Goal: Task Accomplishment & Management: Complete application form

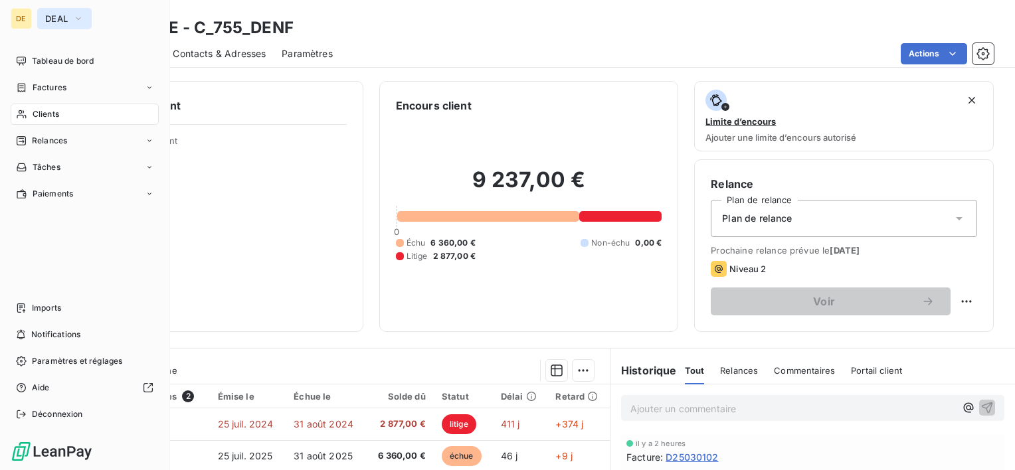
scroll to position [133, 0]
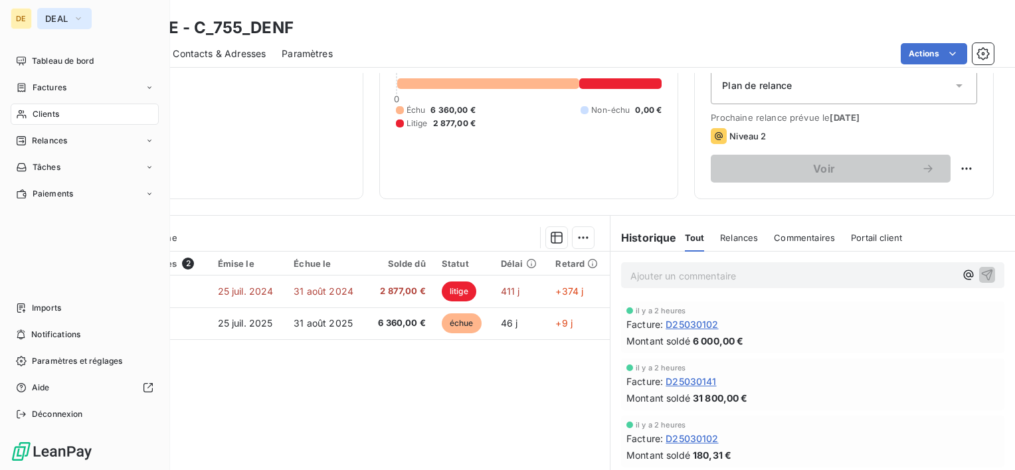
click at [56, 16] on span "DEAL" at bounding box center [56, 18] width 23 height 11
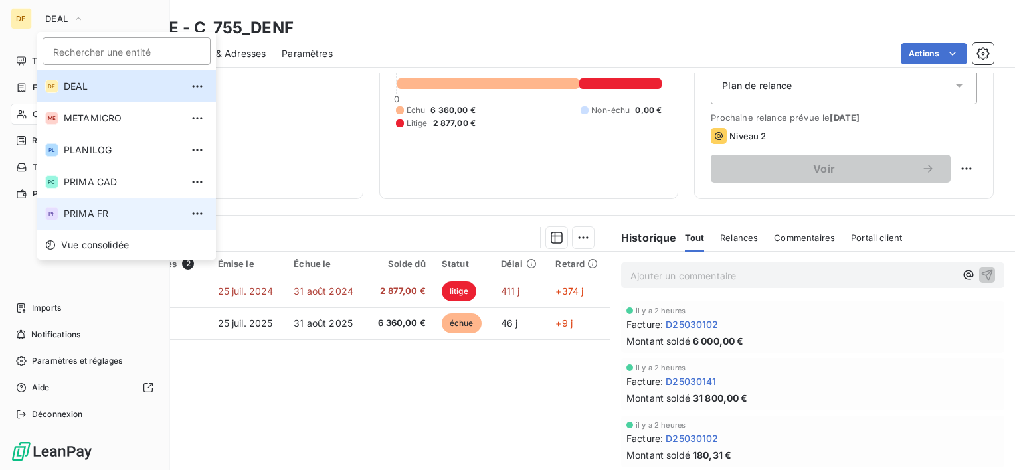
click at [106, 209] on span "PRIMA FR" at bounding box center [123, 213] width 118 height 13
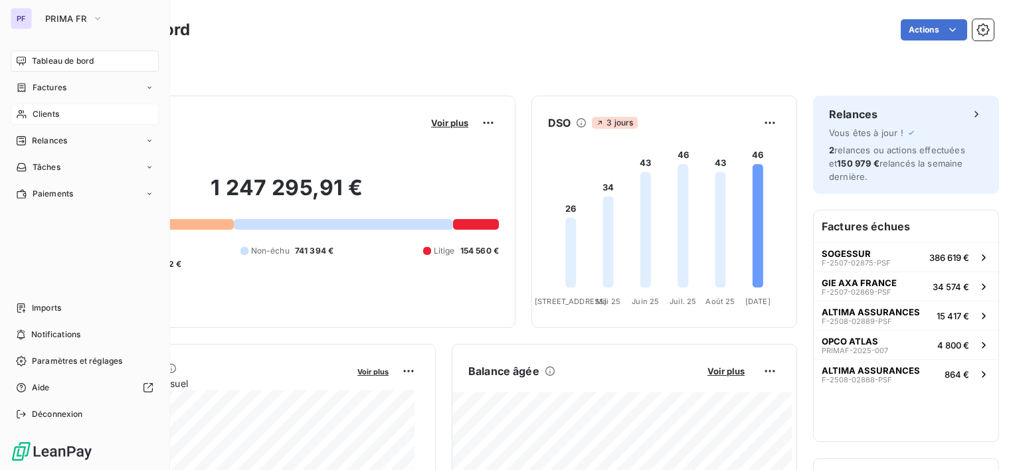
click at [38, 113] on span "Clients" at bounding box center [46, 114] width 27 height 12
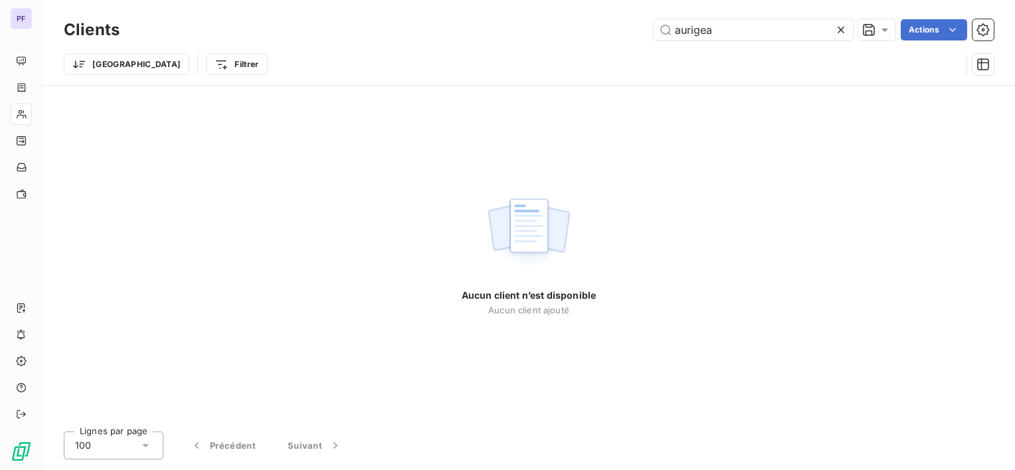
drag, startPoint x: 758, startPoint y: 19, endPoint x: 616, endPoint y: 38, distance: 142.6
click at [621, 37] on div "aurigea Actions" at bounding box center [564, 29] width 858 height 21
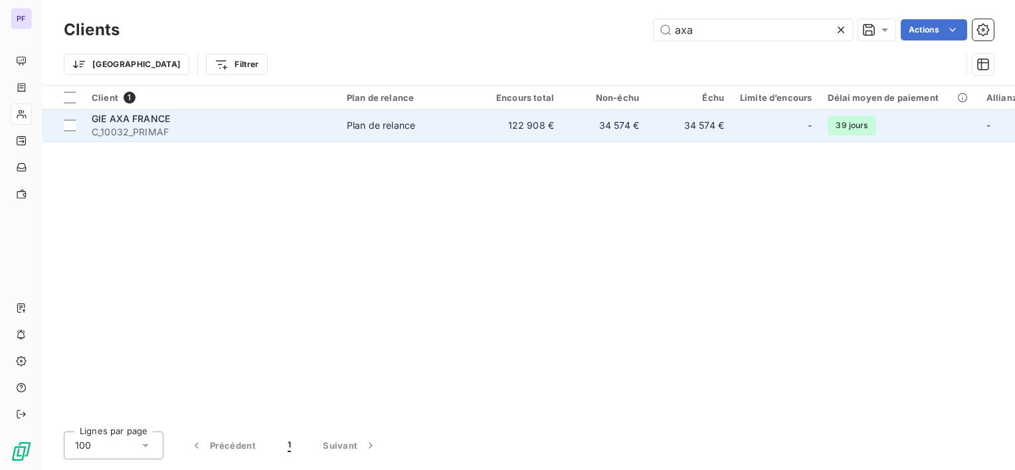
type input "axa"
click at [495, 123] on td "122 908 €" at bounding box center [519, 126] width 85 height 32
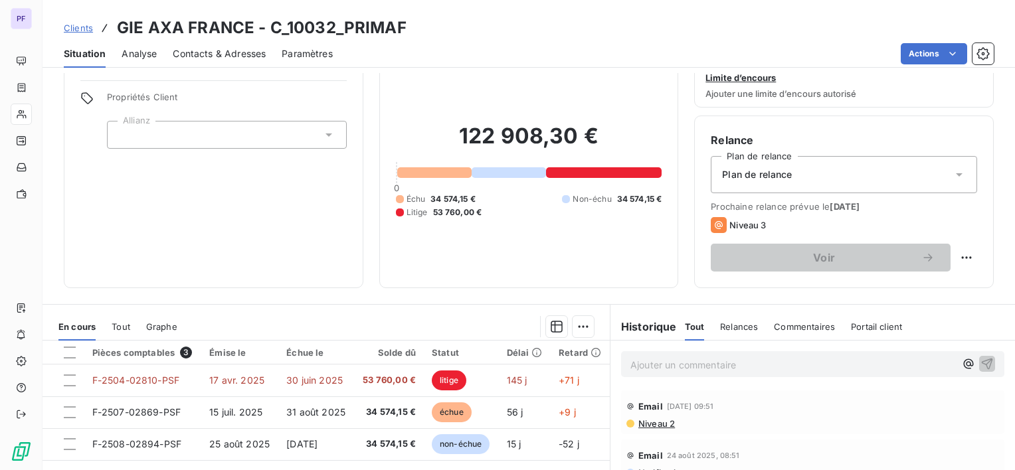
scroll to position [66, 0]
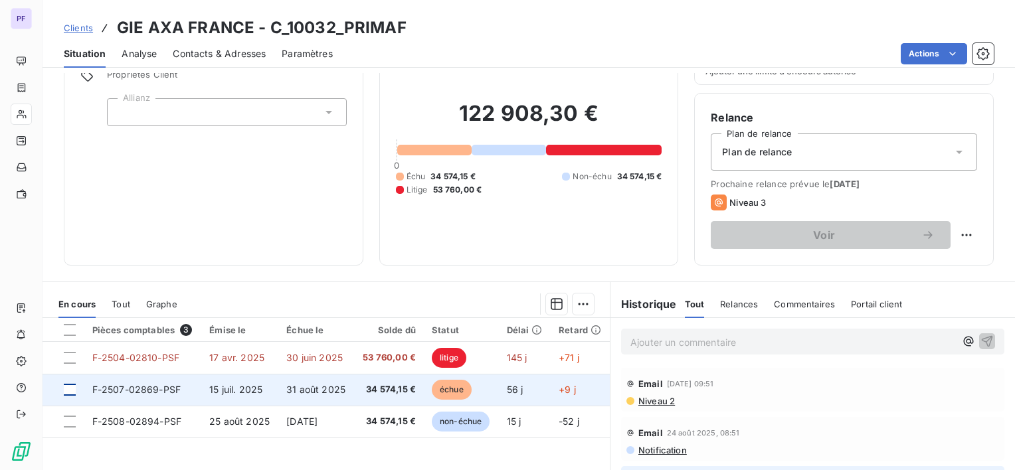
click at [69, 392] on div at bounding box center [70, 390] width 12 height 12
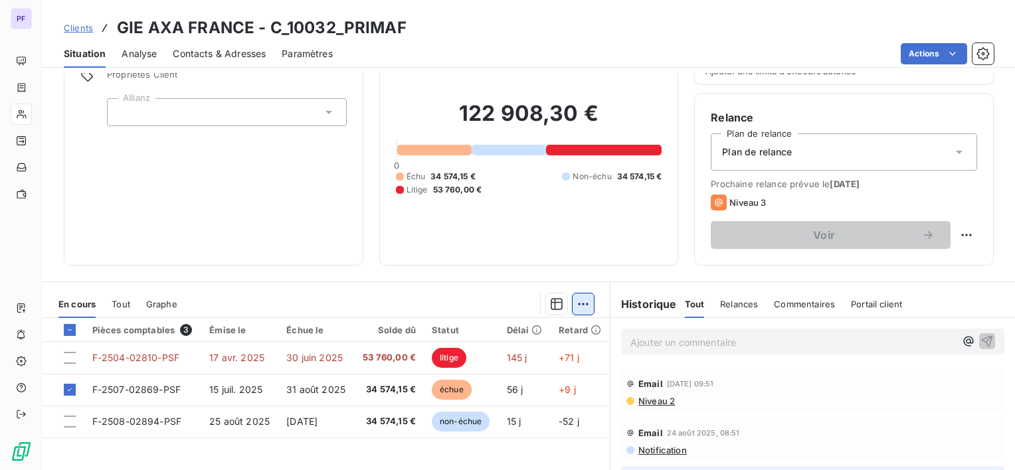
click at [577, 308] on html "PF Clients GIE AXA [GEOGRAPHIC_DATA] - C_10032_PRIMAF Situation Analyse Contact…" at bounding box center [507, 235] width 1015 height 470
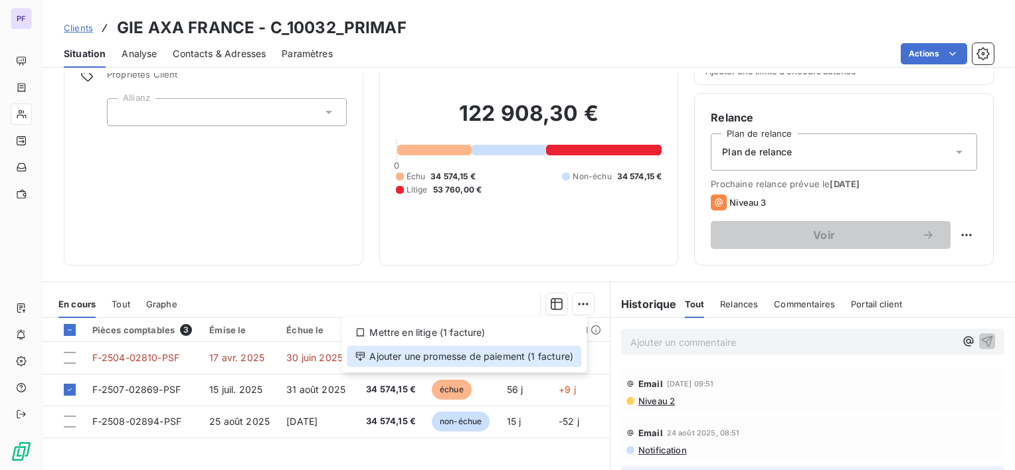
click at [553, 358] on div "Ajouter une promesse de paiement (1 facture)" at bounding box center [464, 356] width 234 height 21
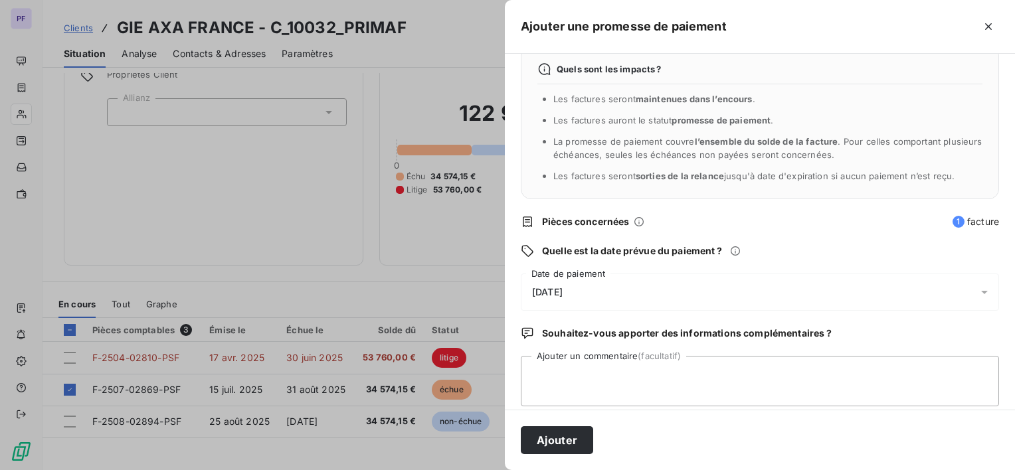
scroll to position [35, 0]
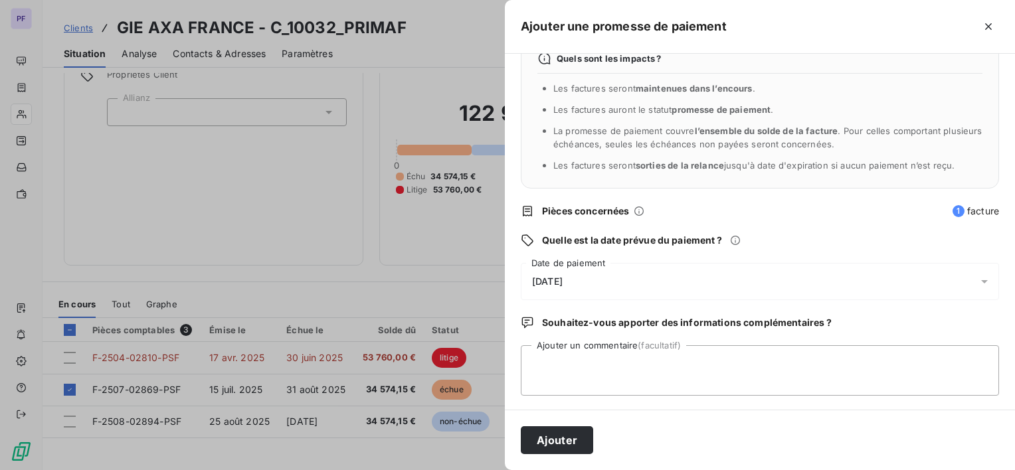
click at [624, 285] on div "[DATE]" at bounding box center [760, 281] width 478 height 37
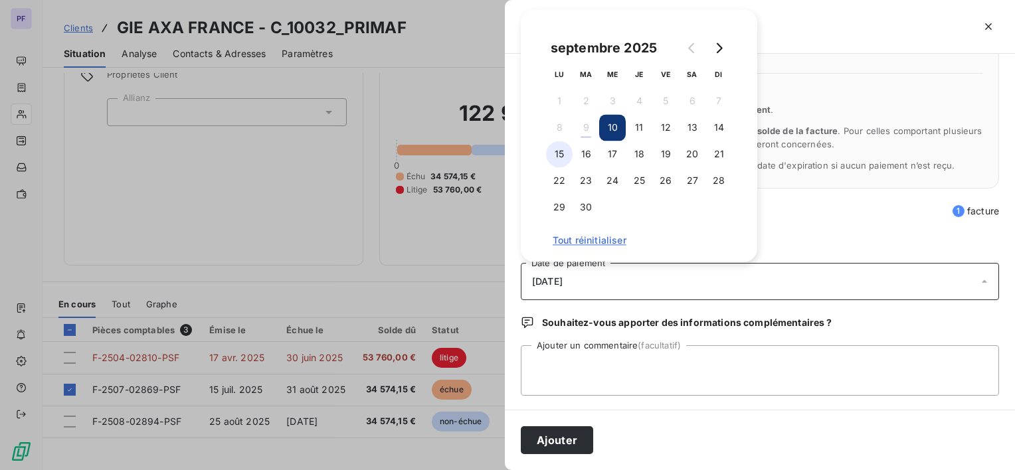
click at [570, 159] on button "15" at bounding box center [559, 154] width 27 height 27
click at [552, 375] on textarea "Ajouter un commentaire (facultatif)" at bounding box center [760, 370] width 478 height 50
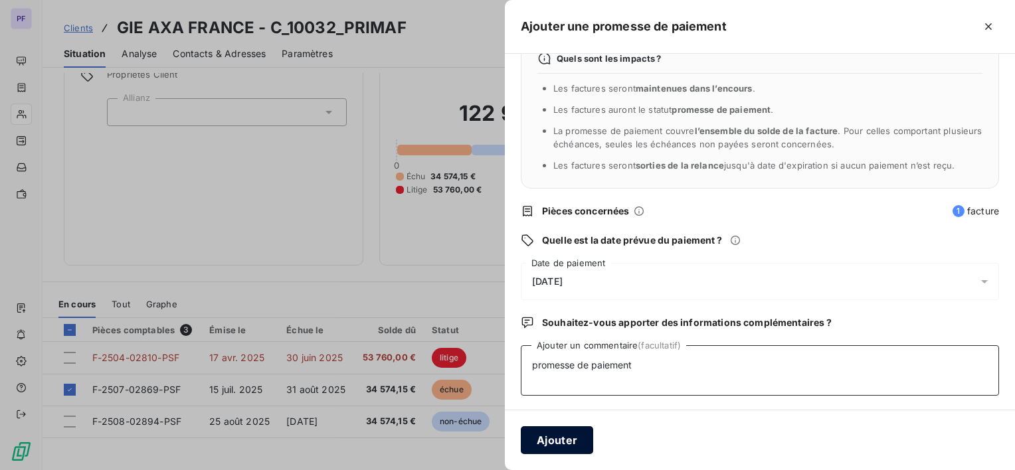
type textarea "promesse de paiement"
click at [550, 433] on button "Ajouter" at bounding box center [557, 440] width 72 height 28
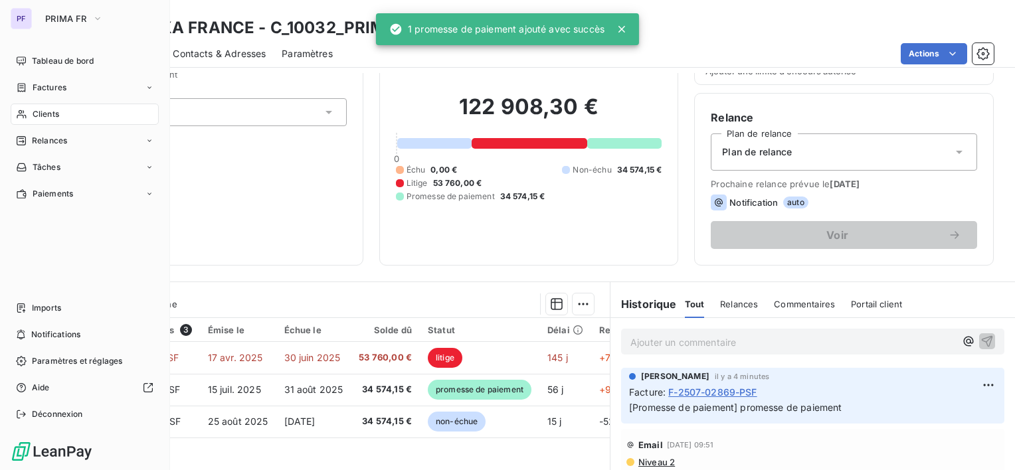
click at [84, 108] on div "Clients" at bounding box center [85, 114] width 148 height 21
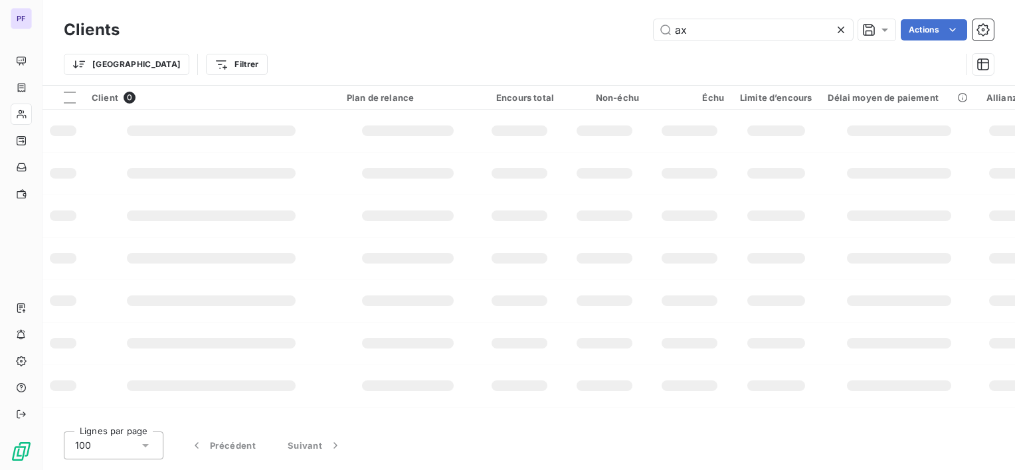
type input "a"
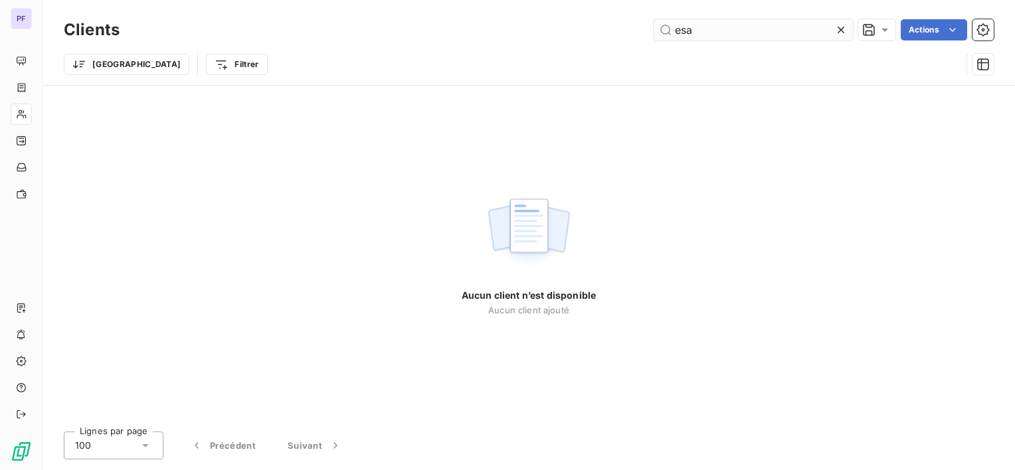
click at [722, 24] on input "esa" at bounding box center [752, 29] width 199 height 21
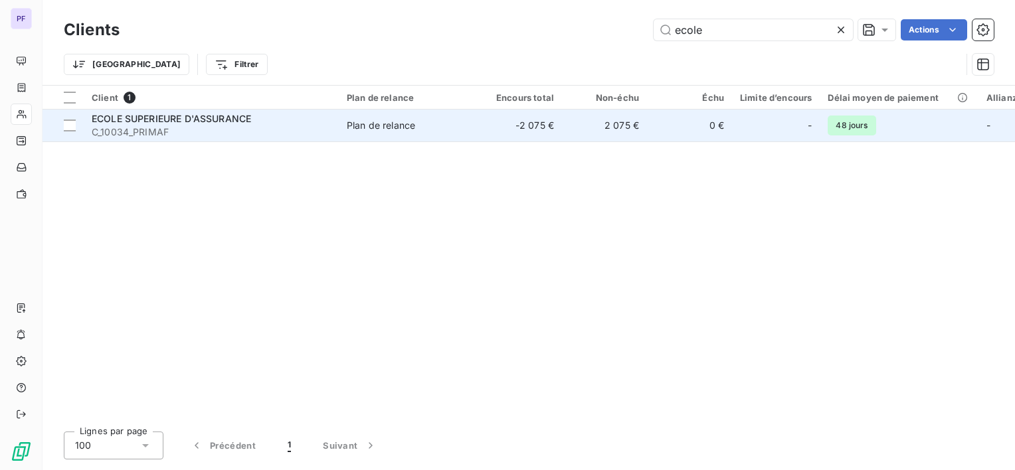
type input "ecole"
click at [359, 122] on div "Plan de relance" at bounding box center [381, 125] width 68 height 13
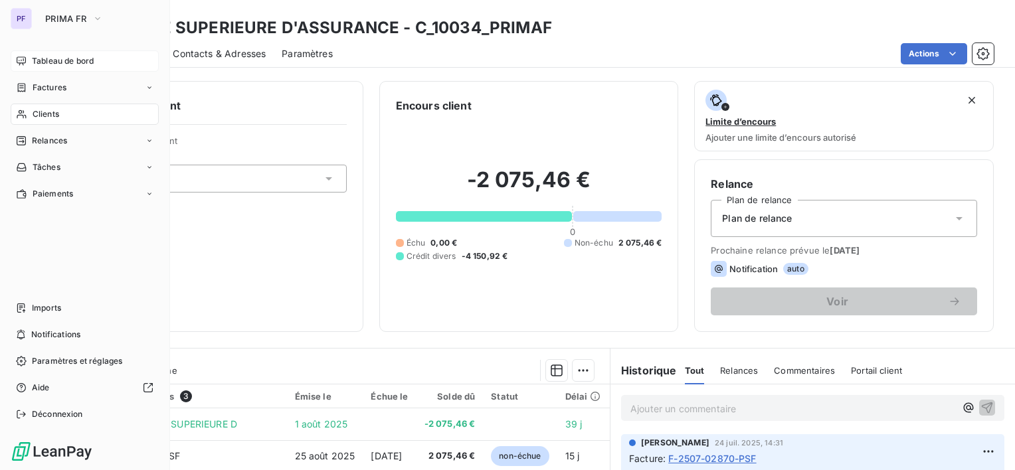
click at [48, 58] on span "Tableau de bord" at bounding box center [63, 61] width 62 height 12
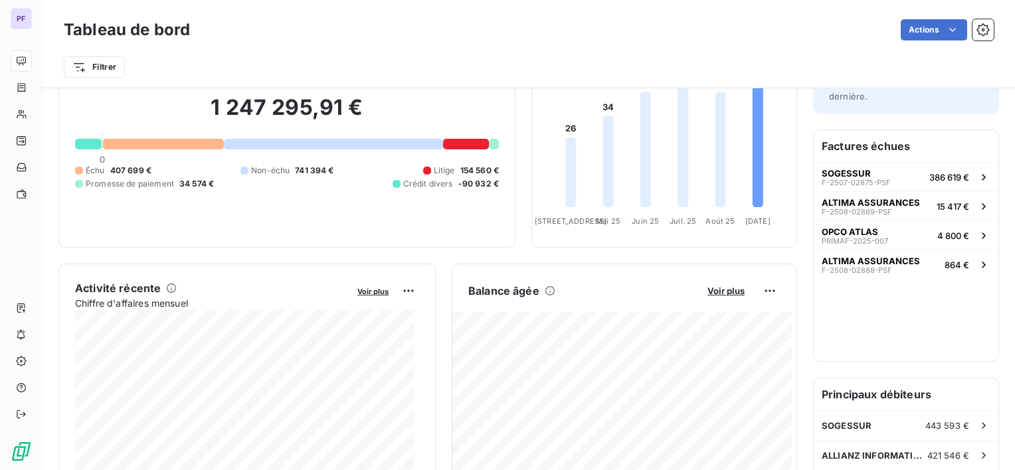
scroll to position [199, 0]
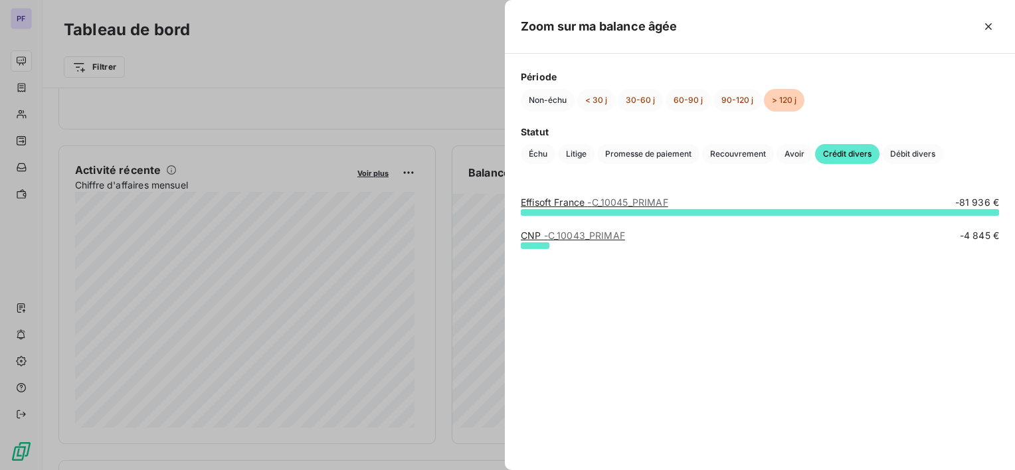
click at [404, 91] on div at bounding box center [507, 235] width 1015 height 470
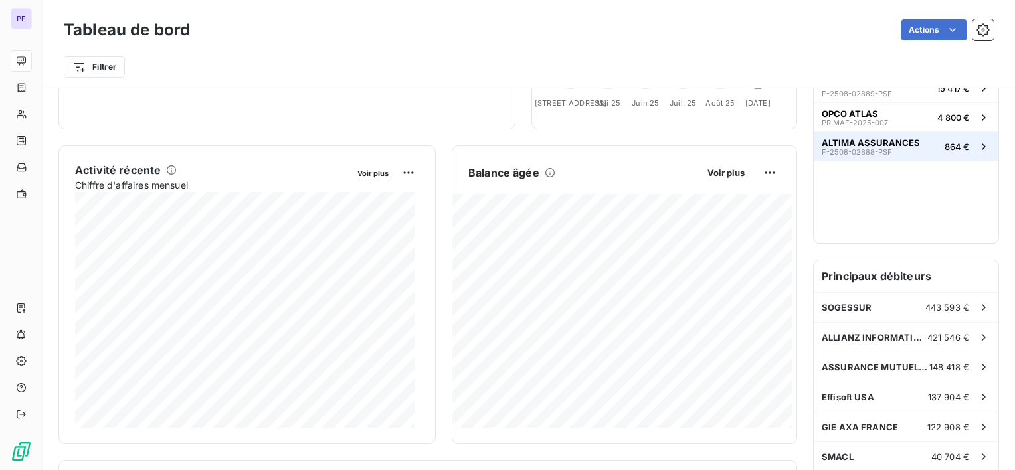
scroll to position [0, 0]
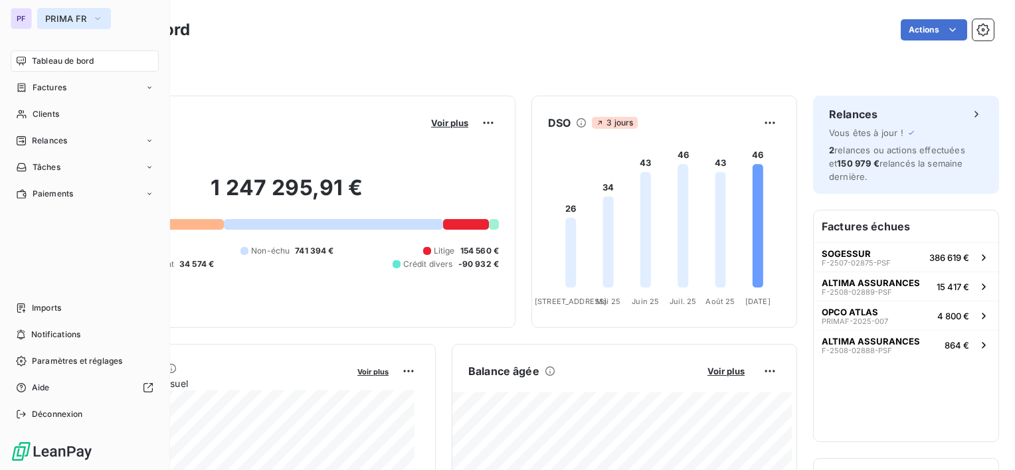
click at [60, 19] on span "PRIMA FR" at bounding box center [66, 18] width 42 height 11
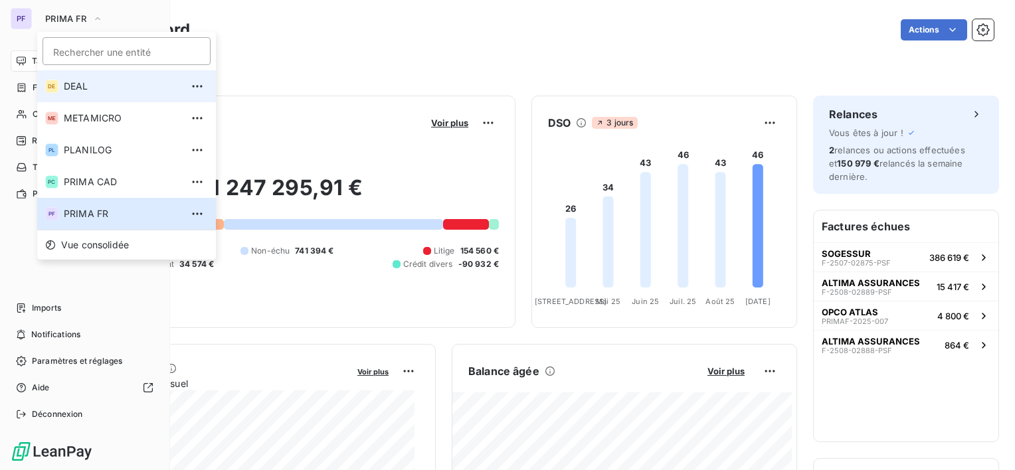
click at [94, 81] on span "DEAL" at bounding box center [123, 86] width 118 height 13
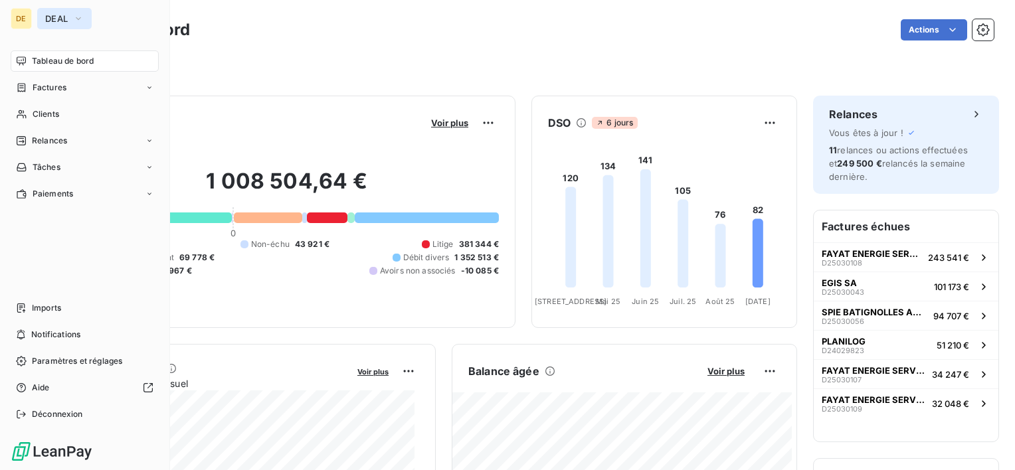
click at [78, 21] on icon "button" at bounding box center [78, 18] width 11 height 13
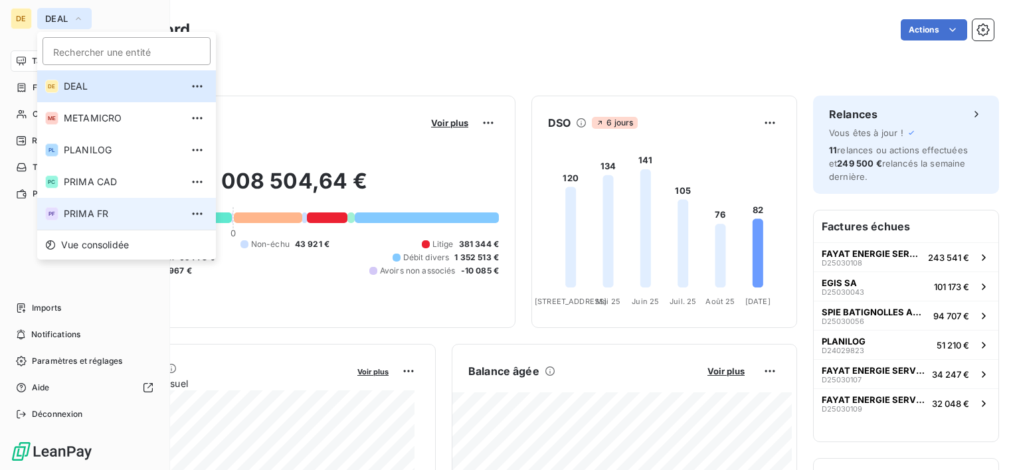
click at [145, 219] on span "PRIMA FR" at bounding box center [123, 213] width 118 height 13
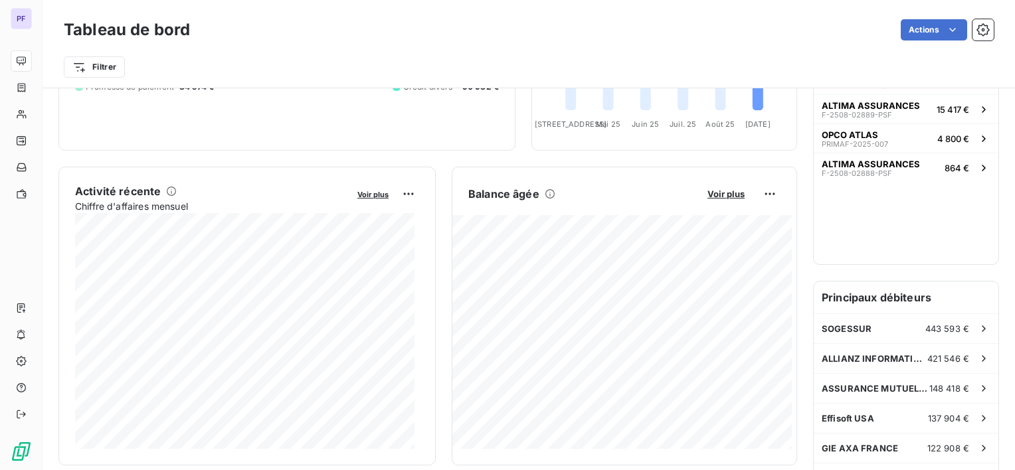
scroll to position [332, 0]
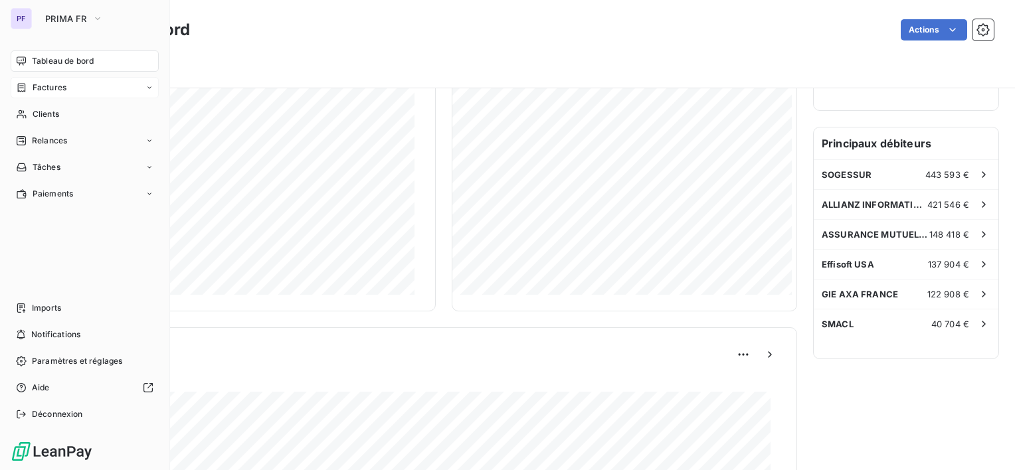
click at [35, 92] on span "Factures" at bounding box center [50, 88] width 34 height 12
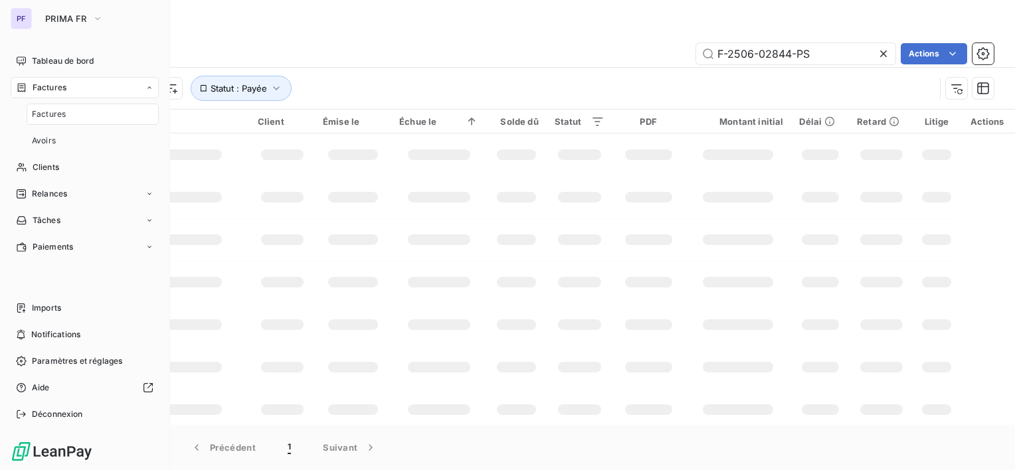
click at [56, 105] on div "Factures" at bounding box center [93, 114] width 132 height 21
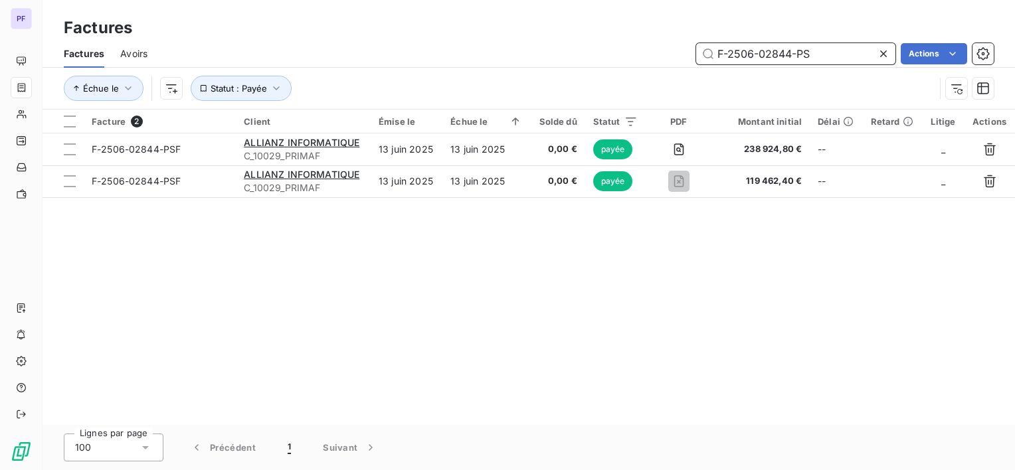
drag, startPoint x: 822, startPoint y: 56, endPoint x: 539, endPoint y: 31, distance: 283.9
click at [542, 34] on div "Factures Factures Avoirs F-2506-02844-PS Actions Échue le Statut : Payée" at bounding box center [528, 55] width 972 height 110
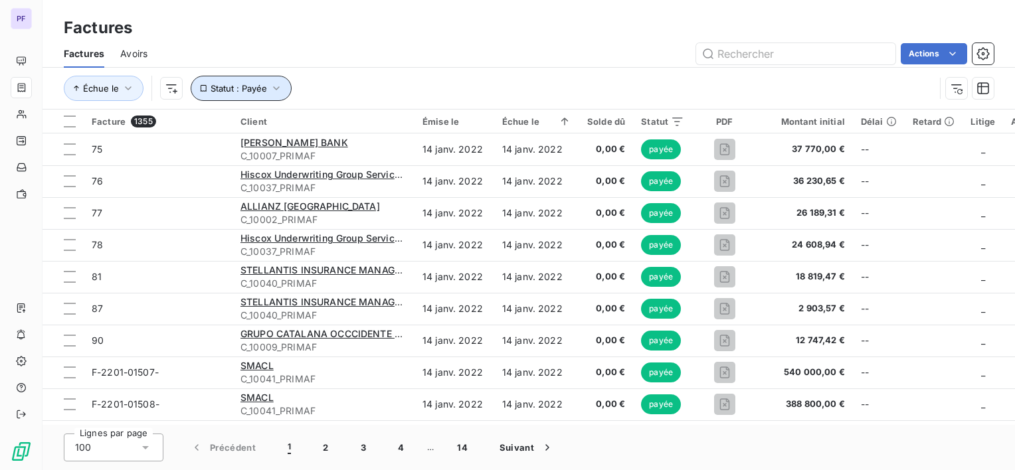
click at [259, 94] on button "Statut : Payée" at bounding box center [241, 88] width 101 height 25
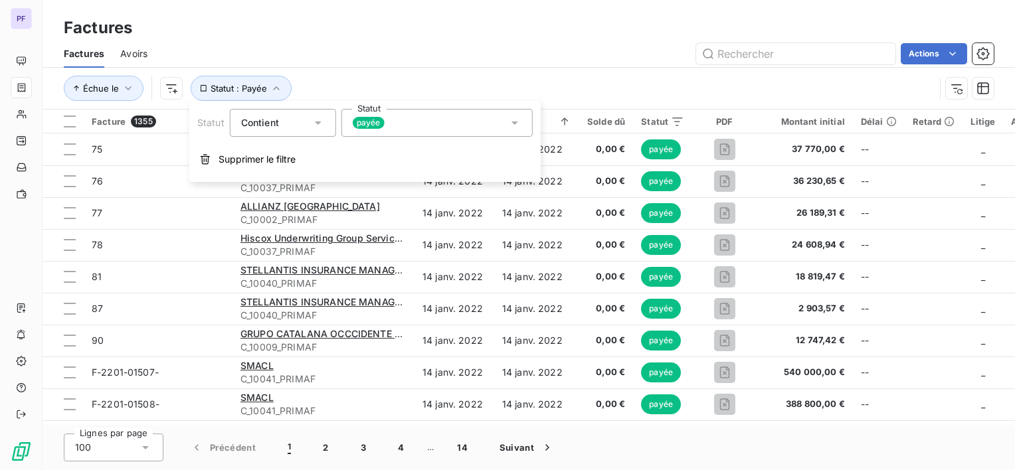
click at [375, 124] on span "payée" at bounding box center [369, 123] width 32 height 12
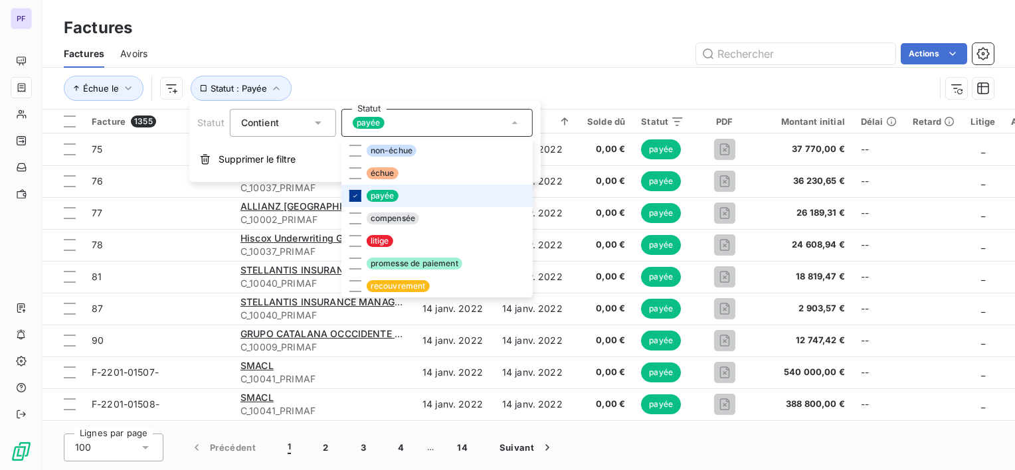
click at [355, 190] on div at bounding box center [355, 196] width 12 height 12
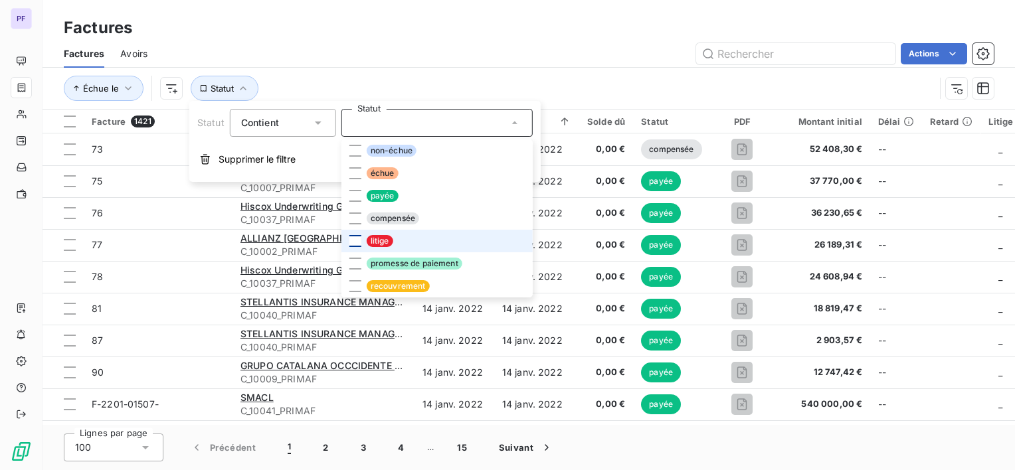
click at [357, 242] on div at bounding box center [355, 241] width 12 height 12
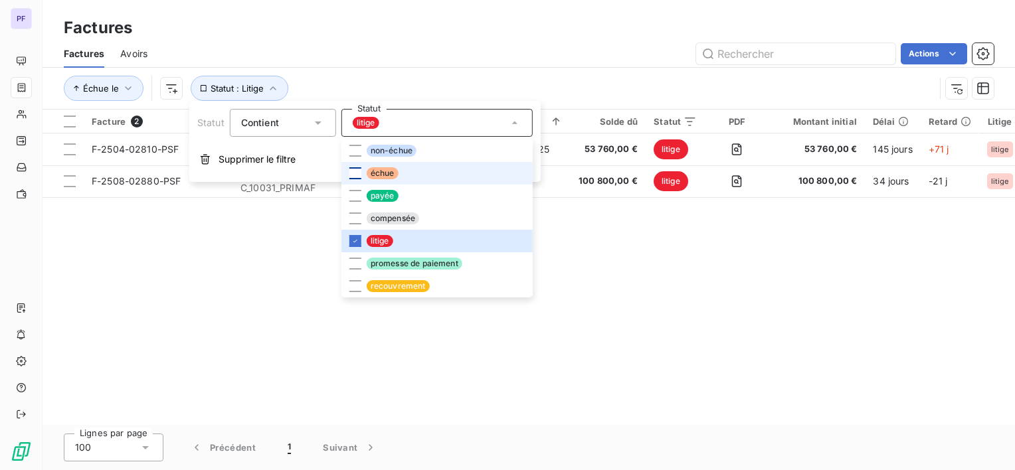
click at [356, 173] on div at bounding box center [355, 173] width 12 height 12
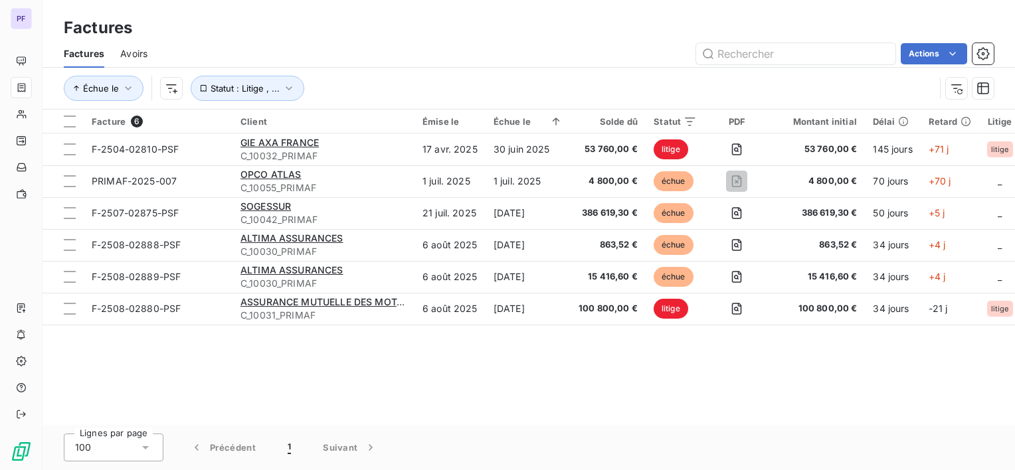
click at [430, 51] on div "Actions" at bounding box center [578, 53] width 830 height 21
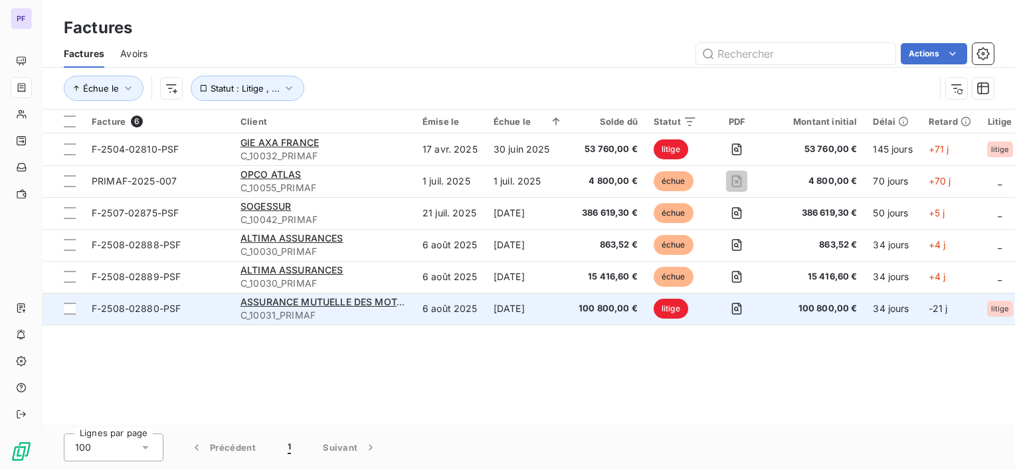
click at [387, 309] on span "C_10031_PRIMAF" at bounding box center [323, 315] width 166 height 13
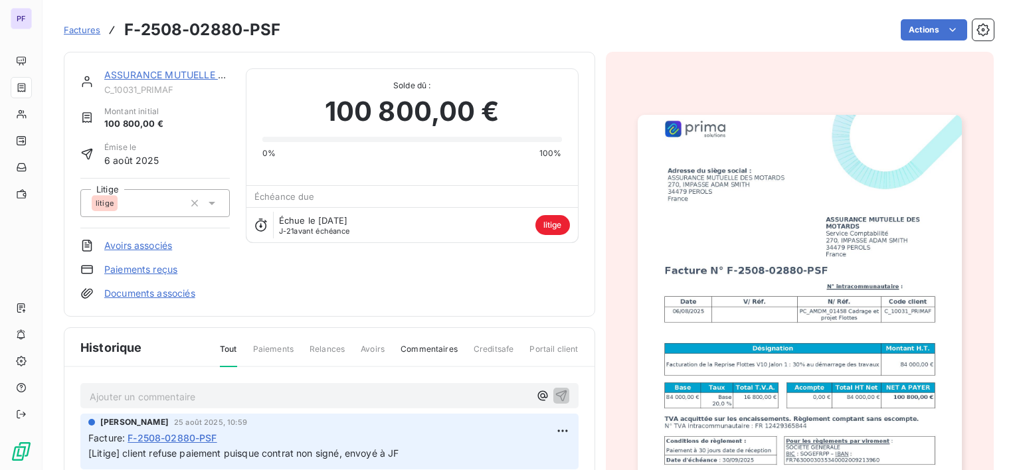
scroll to position [1, 0]
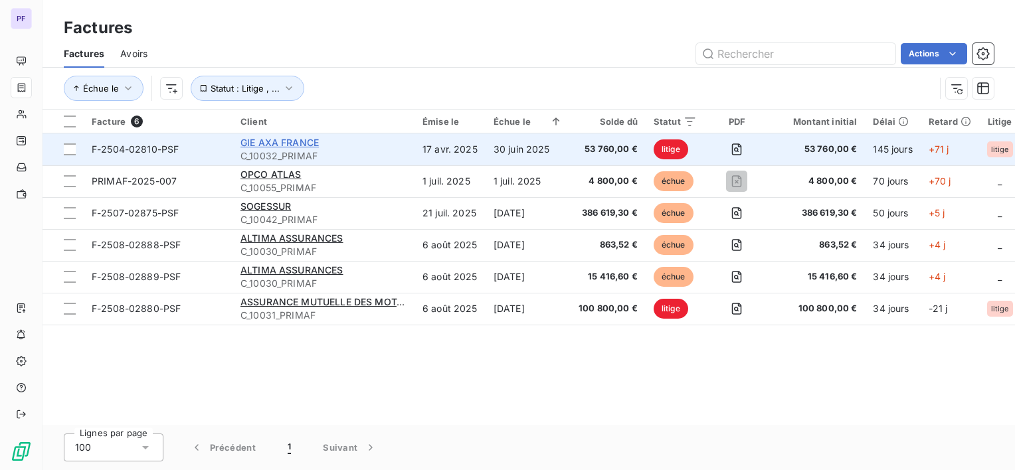
click at [287, 144] on span "GIE AXA FRANCE" at bounding box center [279, 142] width 78 height 11
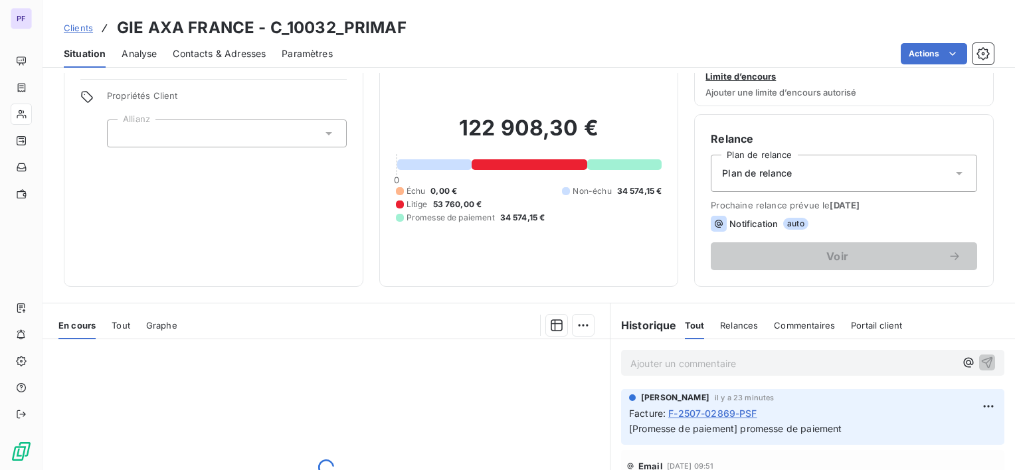
scroll to position [66, 0]
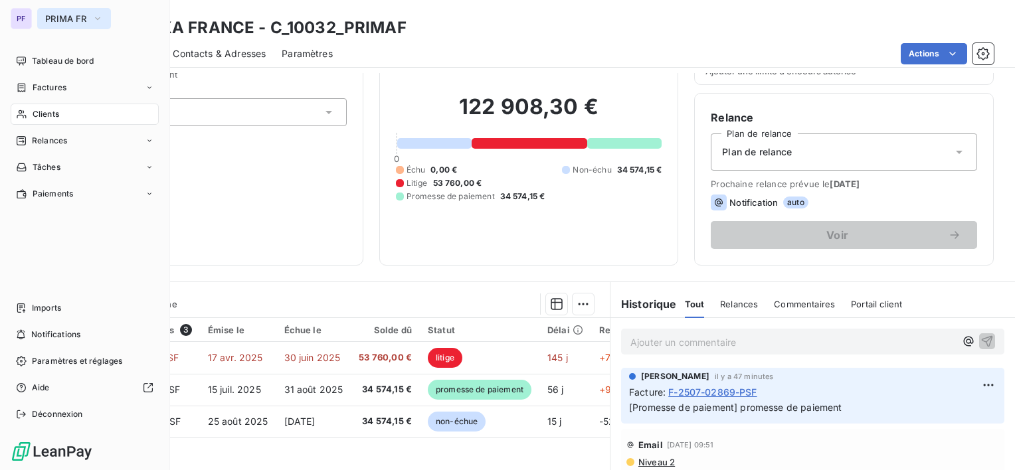
click at [95, 16] on icon "button" at bounding box center [97, 18] width 11 height 13
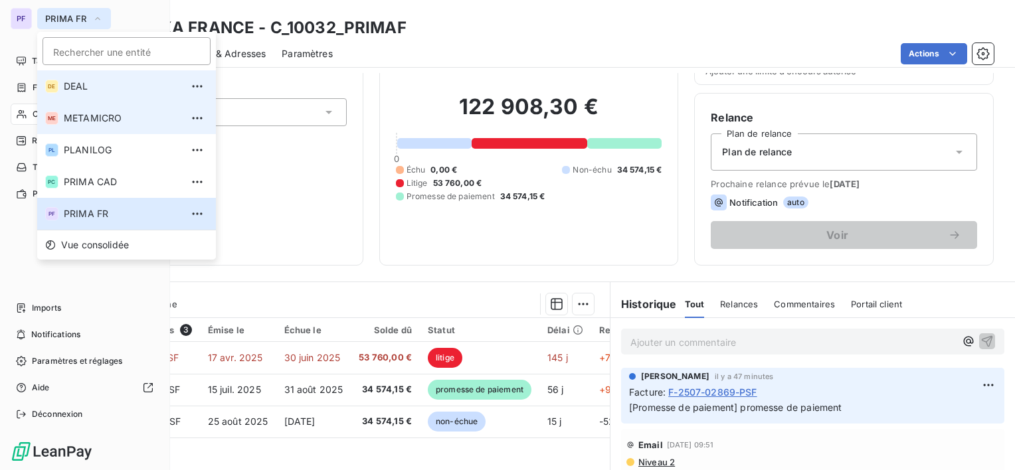
click at [94, 90] on span "DEAL" at bounding box center [123, 86] width 118 height 13
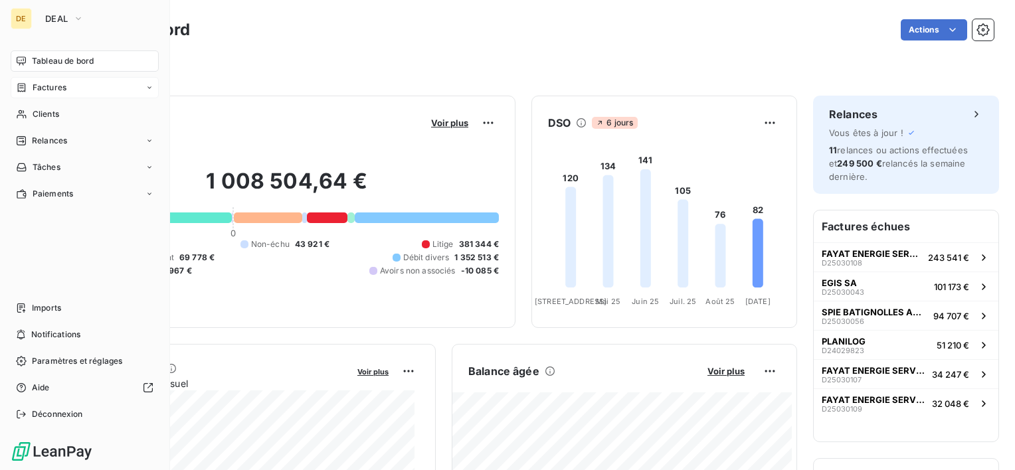
click at [82, 84] on div "Factures" at bounding box center [85, 87] width 148 height 21
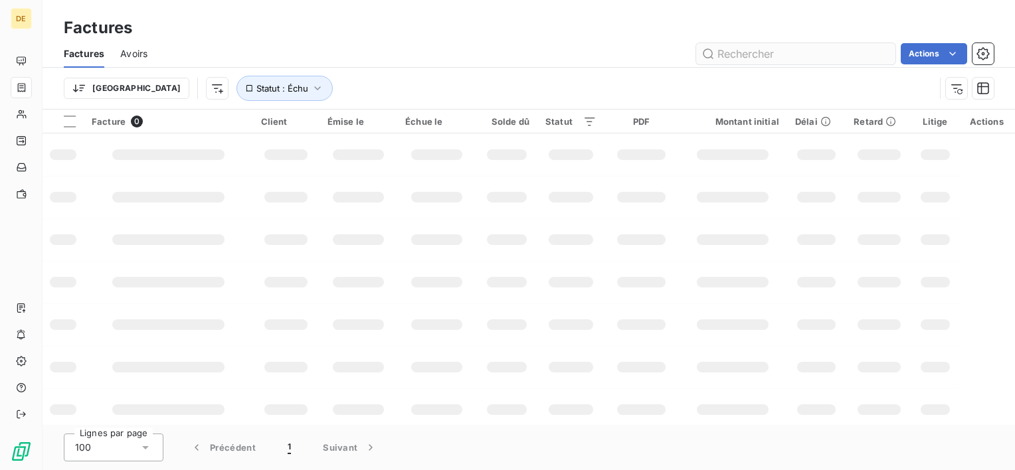
click at [740, 50] on input "text" at bounding box center [795, 53] width 199 height 21
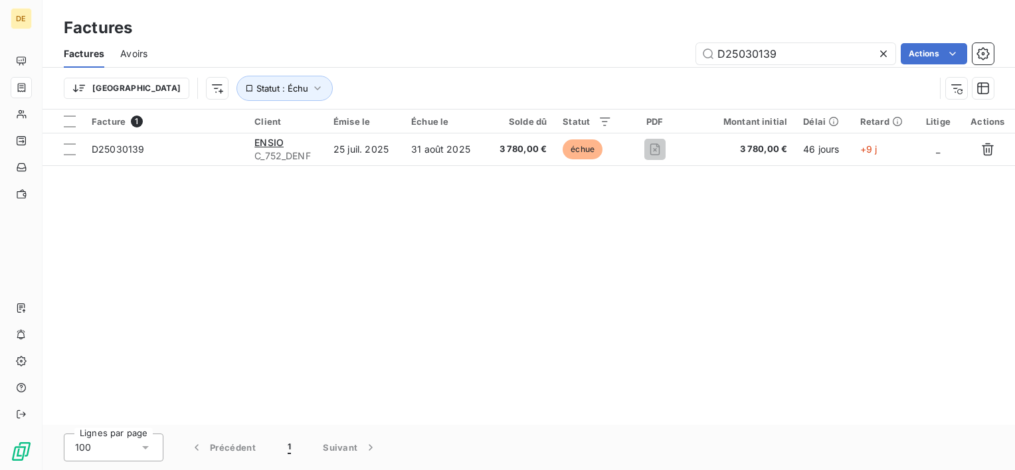
type input "D25030139"
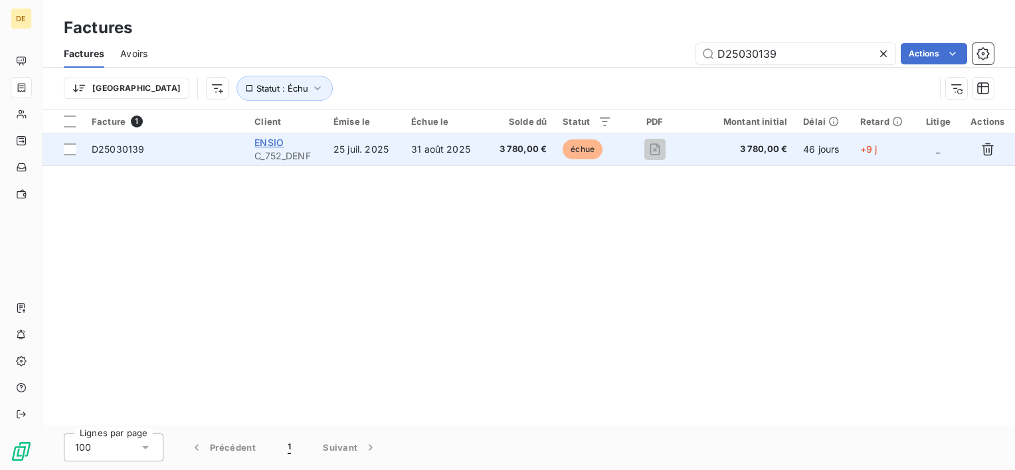
click at [280, 145] on span "ENSIO" at bounding box center [268, 142] width 29 height 11
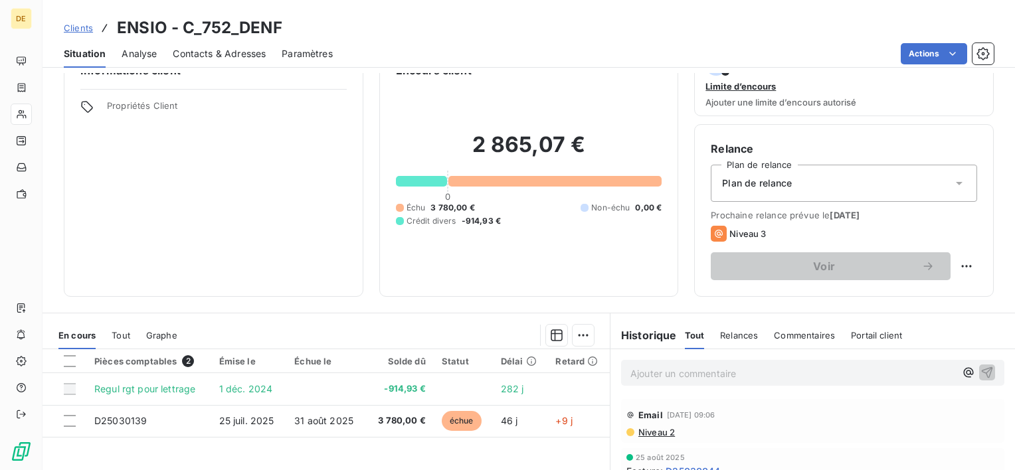
scroll to position [66, 0]
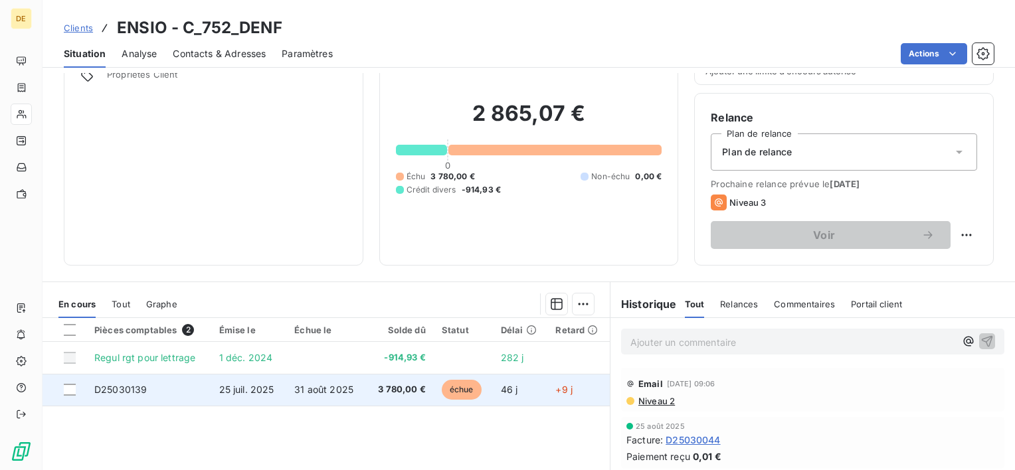
drag, startPoint x: 66, startPoint y: 390, endPoint x: 76, endPoint y: 386, distance: 11.1
click at [66, 390] on div at bounding box center [70, 390] width 12 height 12
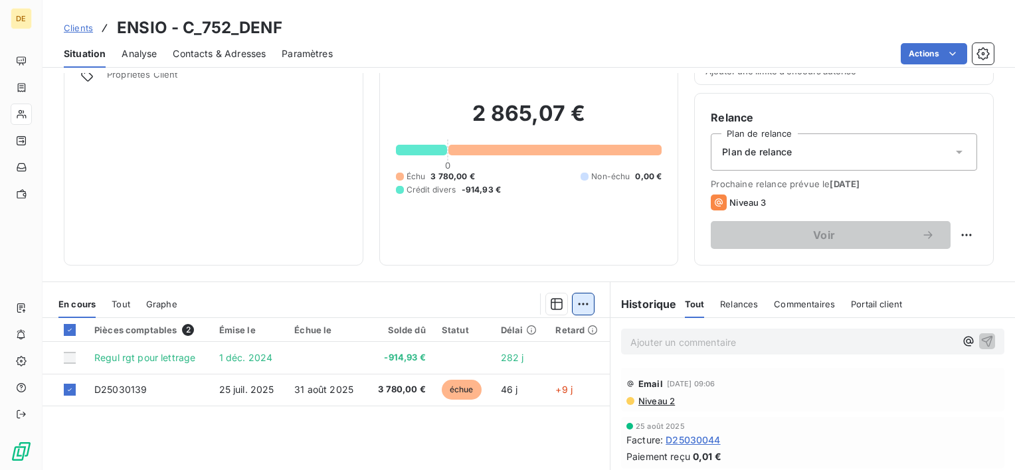
click at [580, 303] on html "DE Clients ENSIO - C_752_DENF Situation Analyse Contacts & Adresses Paramètres …" at bounding box center [507, 235] width 1015 height 470
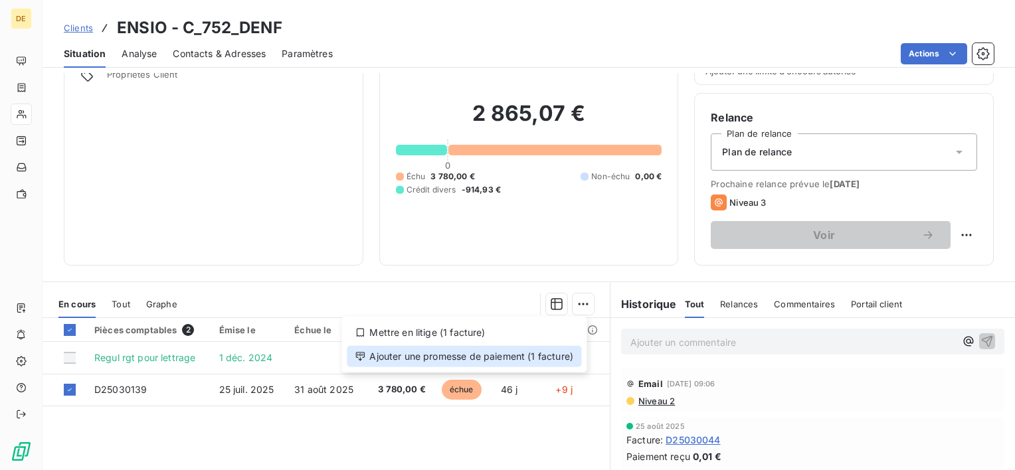
click at [510, 352] on div "Ajouter une promesse de paiement (1 facture)" at bounding box center [464, 356] width 234 height 21
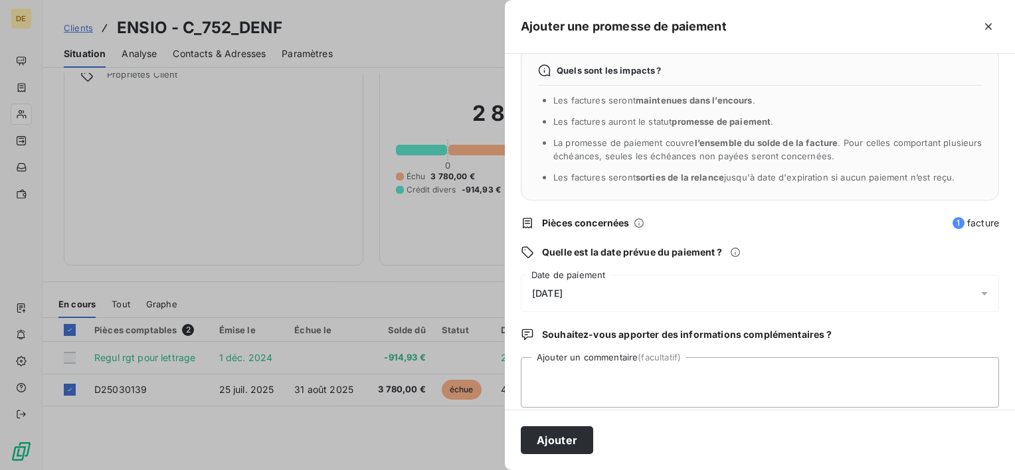
scroll to position [35, 0]
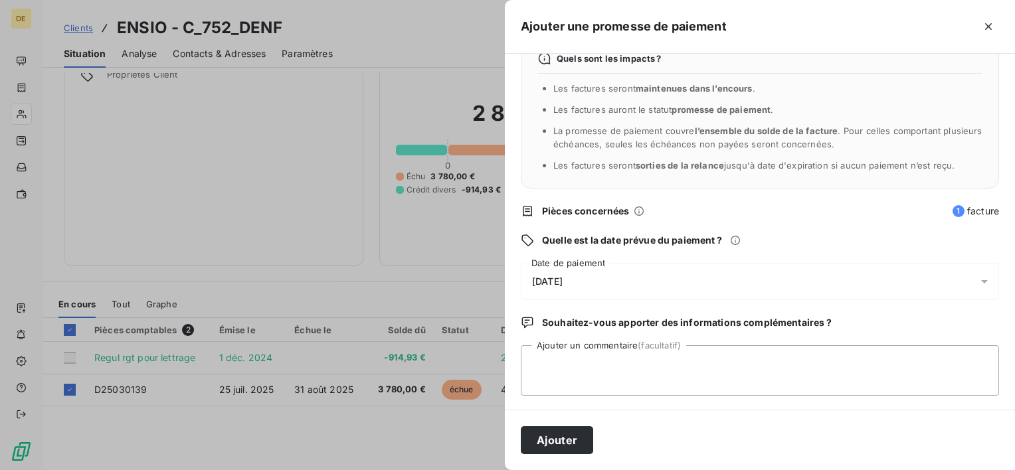
click at [645, 285] on div "[DATE]" at bounding box center [760, 281] width 478 height 37
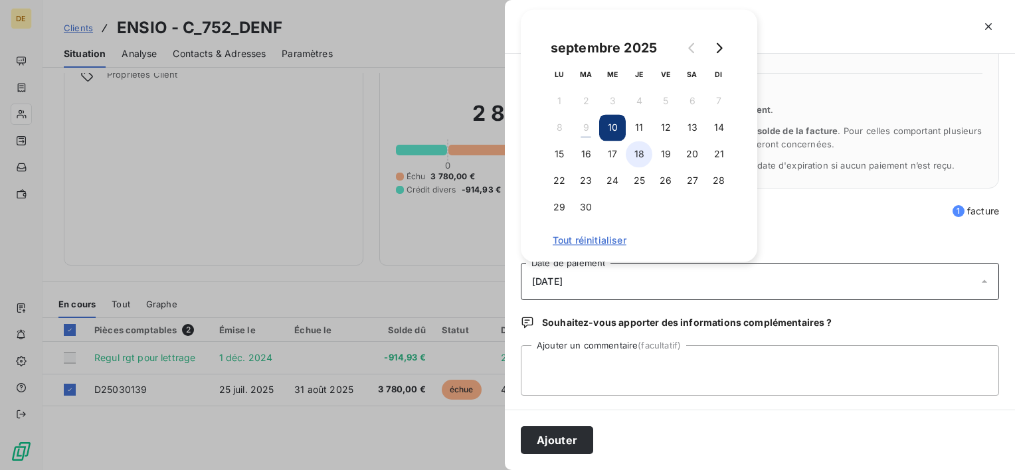
click at [629, 154] on button "18" at bounding box center [638, 154] width 27 height 27
click at [547, 457] on div "Ajouter" at bounding box center [760, 440] width 510 height 60
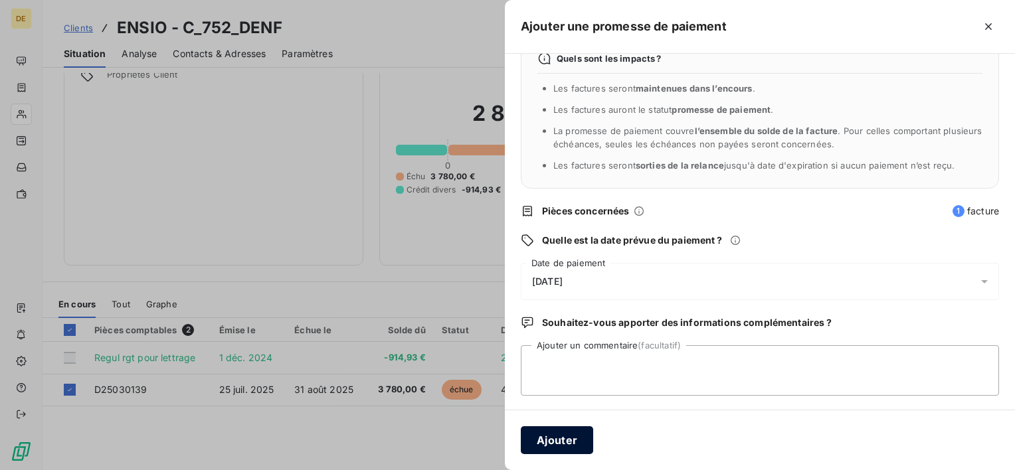
click at [551, 438] on button "Ajouter" at bounding box center [557, 440] width 72 height 28
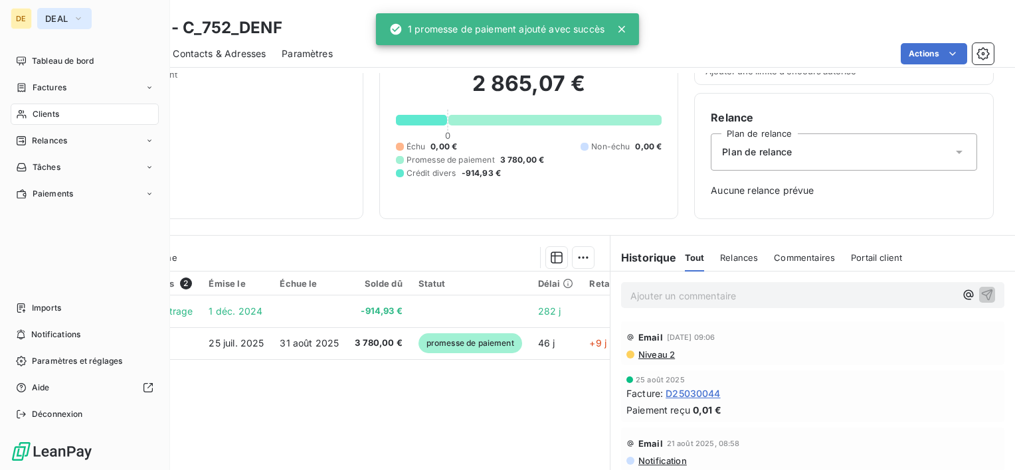
click at [48, 20] on span "DEAL" at bounding box center [56, 18] width 23 height 11
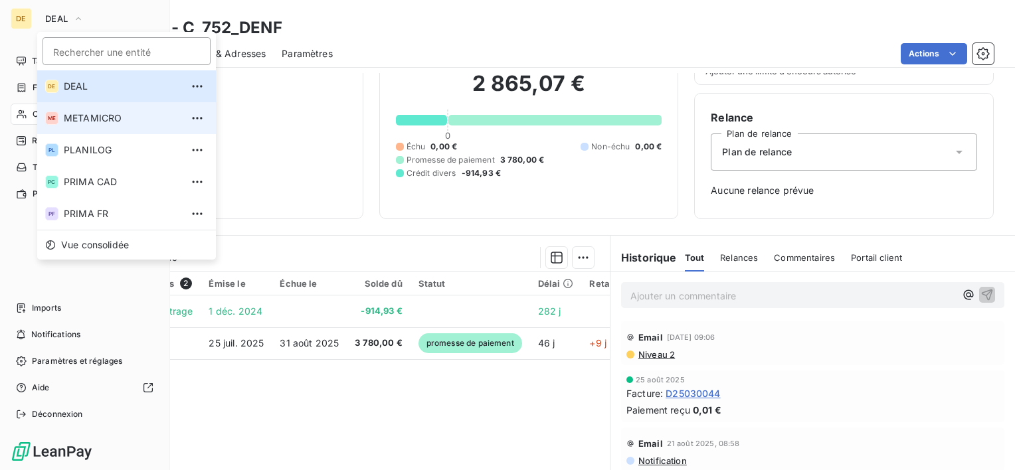
click at [118, 129] on li "ME METAMICRO" at bounding box center [126, 118] width 179 height 32
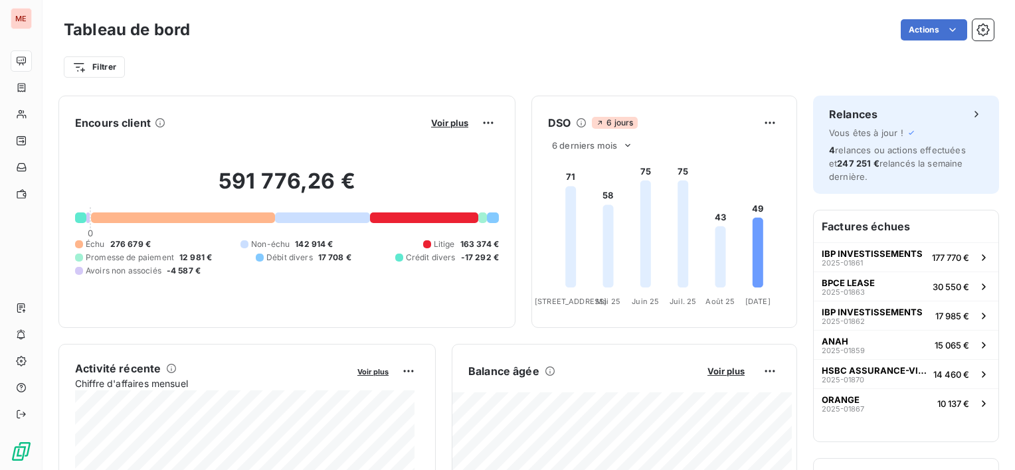
click at [309, 55] on div "Filtrer" at bounding box center [529, 66] width 930 height 25
click at [555, 13] on div "Tableau de bord Actions Filtrer" at bounding box center [528, 44] width 972 height 88
